Goal: Information Seeking & Learning: Learn about a topic

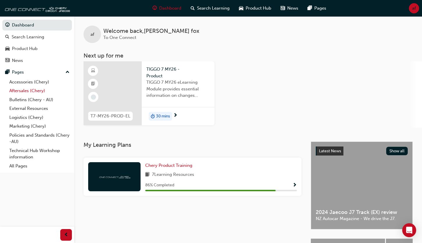
click at [25, 91] on link "Aftersales (Chery)" at bounding box center [39, 90] width 65 height 9
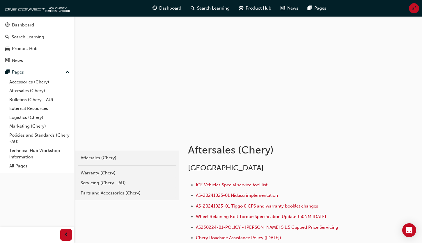
click at [106, 181] on div "Servicing (Chery - AU)" at bounding box center [127, 183] width 93 height 7
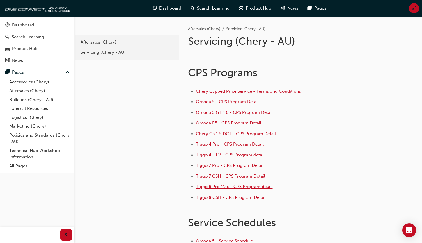
click at [221, 187] on span "Tiggo 8 Pro Max - CPS Program detail" at bounding box center [234, 186] width 77 height 5
click at [225, 100] on span "Omoda 5 - CPS Program Detail" at bounding box center [227, 101] width 63 height 5
